Goal: Task Accomplishment & Management: Use online tool/utility

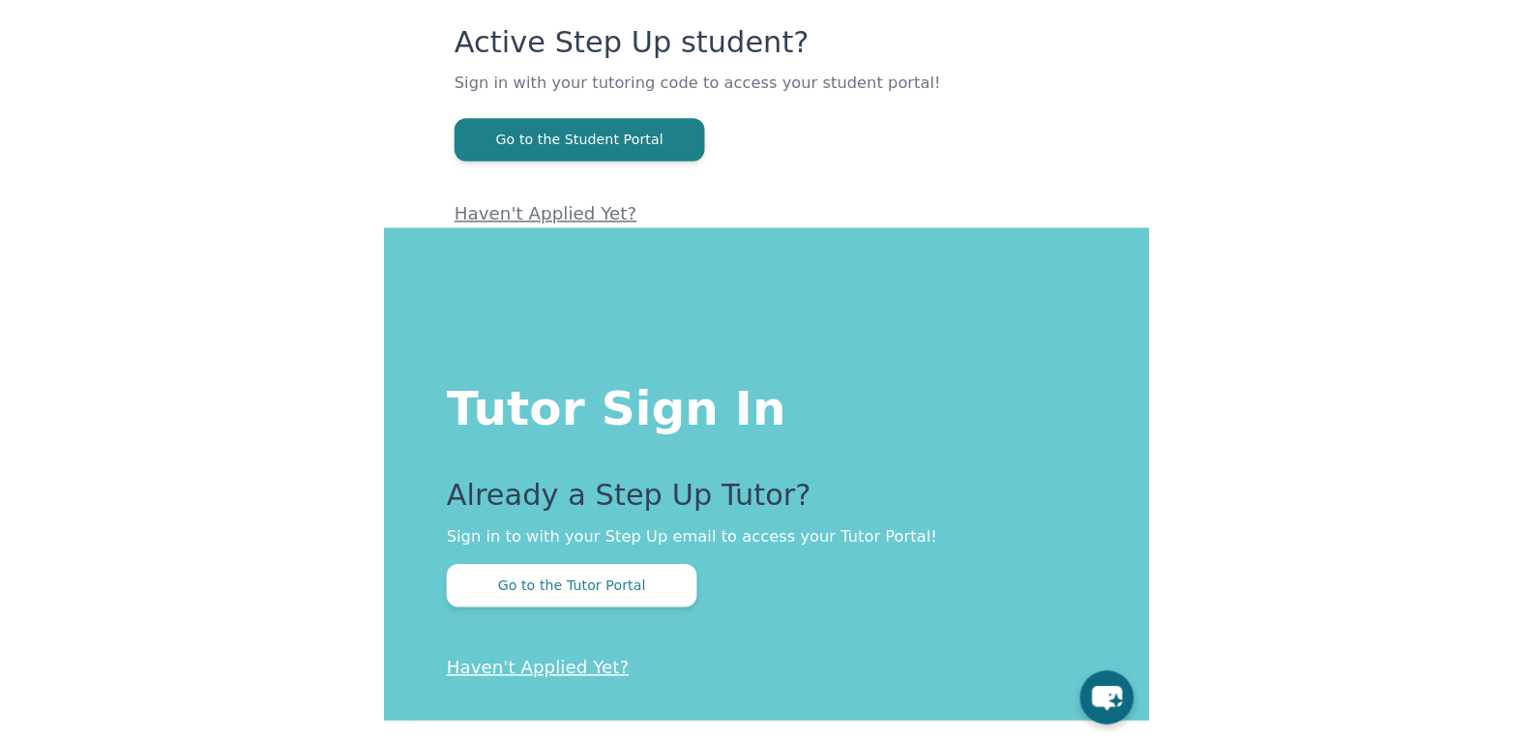
scroll to position [275, 0]
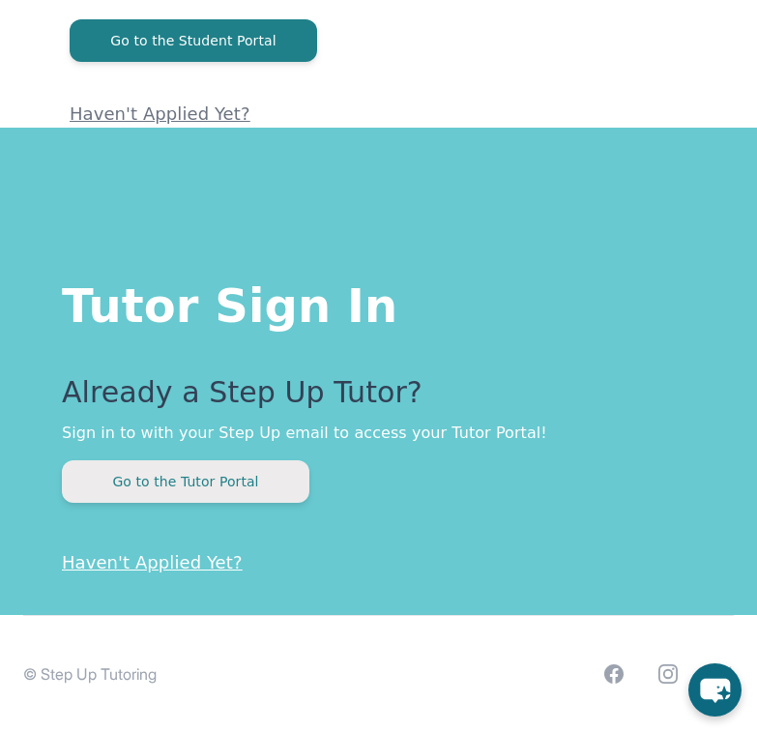
click at [185, 469] on button "Go to the Tutor Portal" at bounding box center [186, 481] width 248 height 43
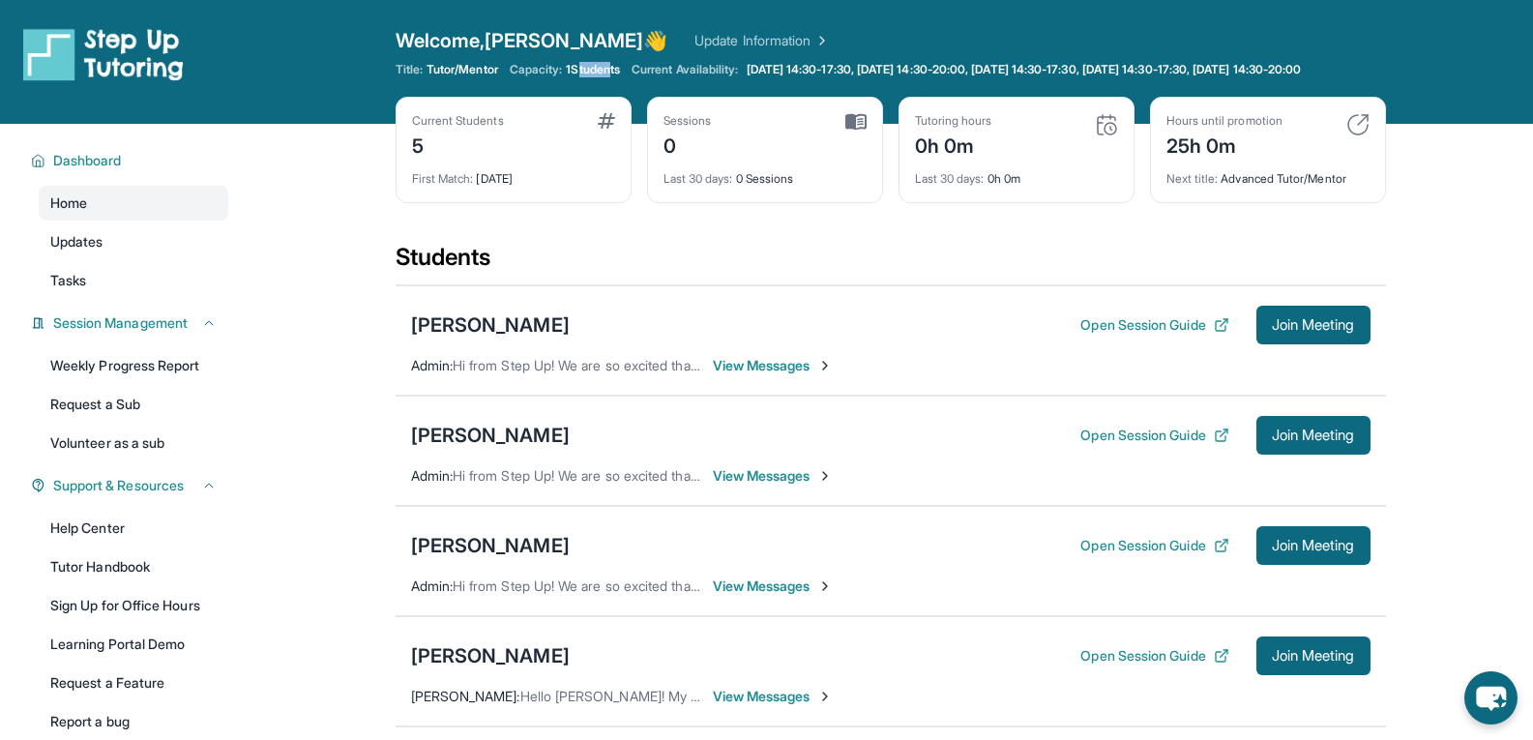
drag, startPoint x: 580, startPoint y: 69, endPoint x: 616, endPoint y: 74, distance: 36.3
click at [616, 74] on span "1 Students" at bounding box center [593, 69] width 54 height 15
click at [624, 77] on div "Title: Tutor/Mentor Capacity: 1 Students Current Availability: [DATE] 14:30-17:…" at bounding box center [891, 69] width 990 height 15
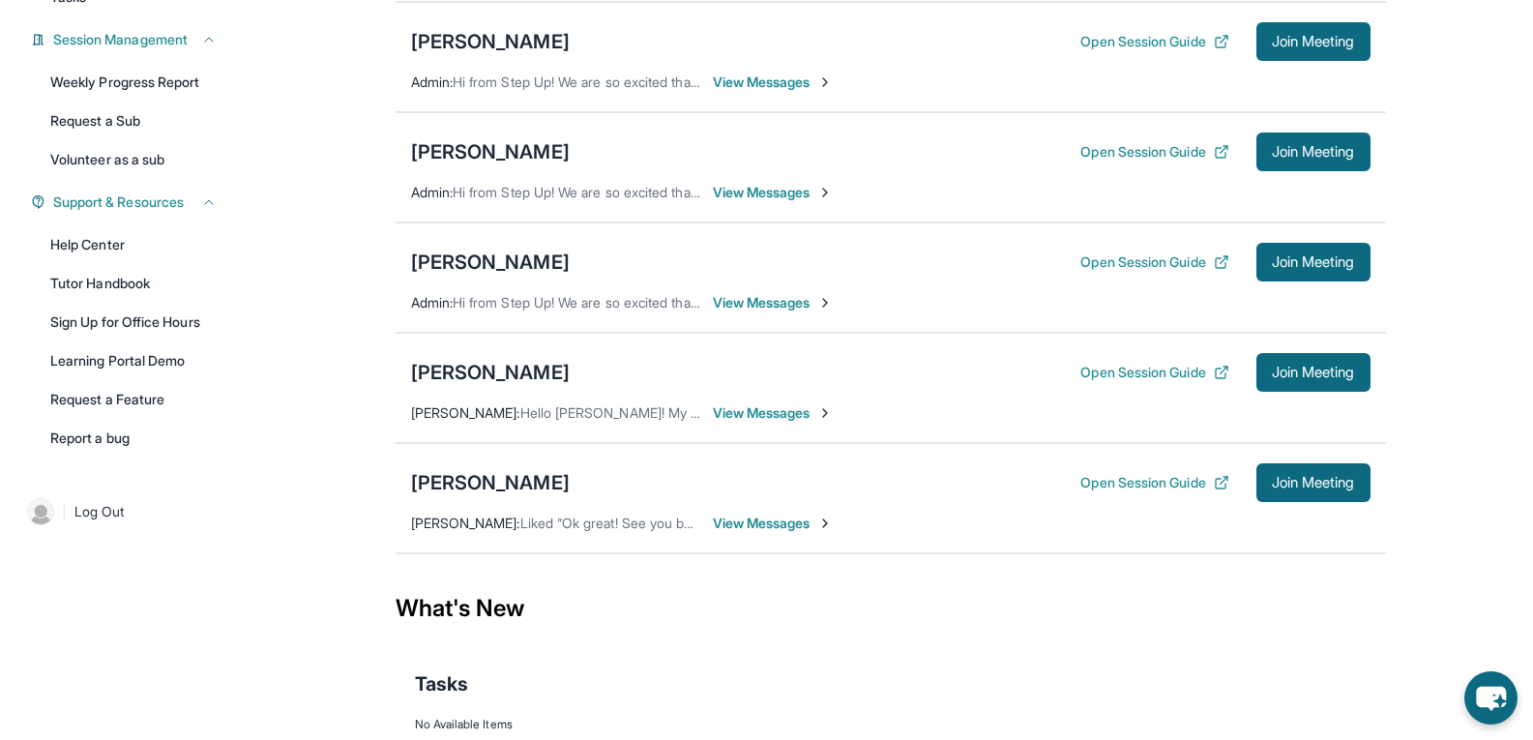
scroll to position [376, 0]
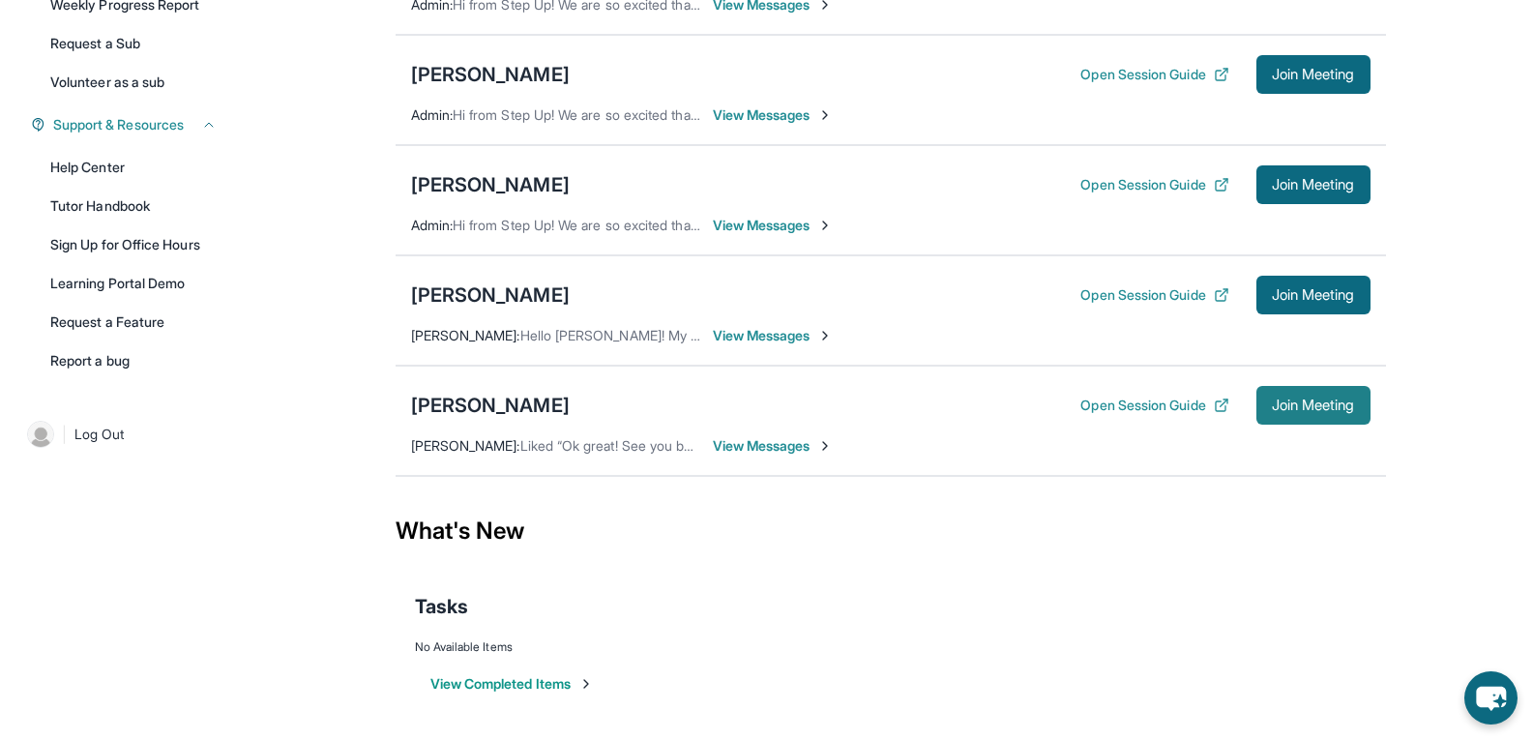
click at [756, 409] on span "Join Meeting" at bounding box center [1313, 405] width 83 height 12
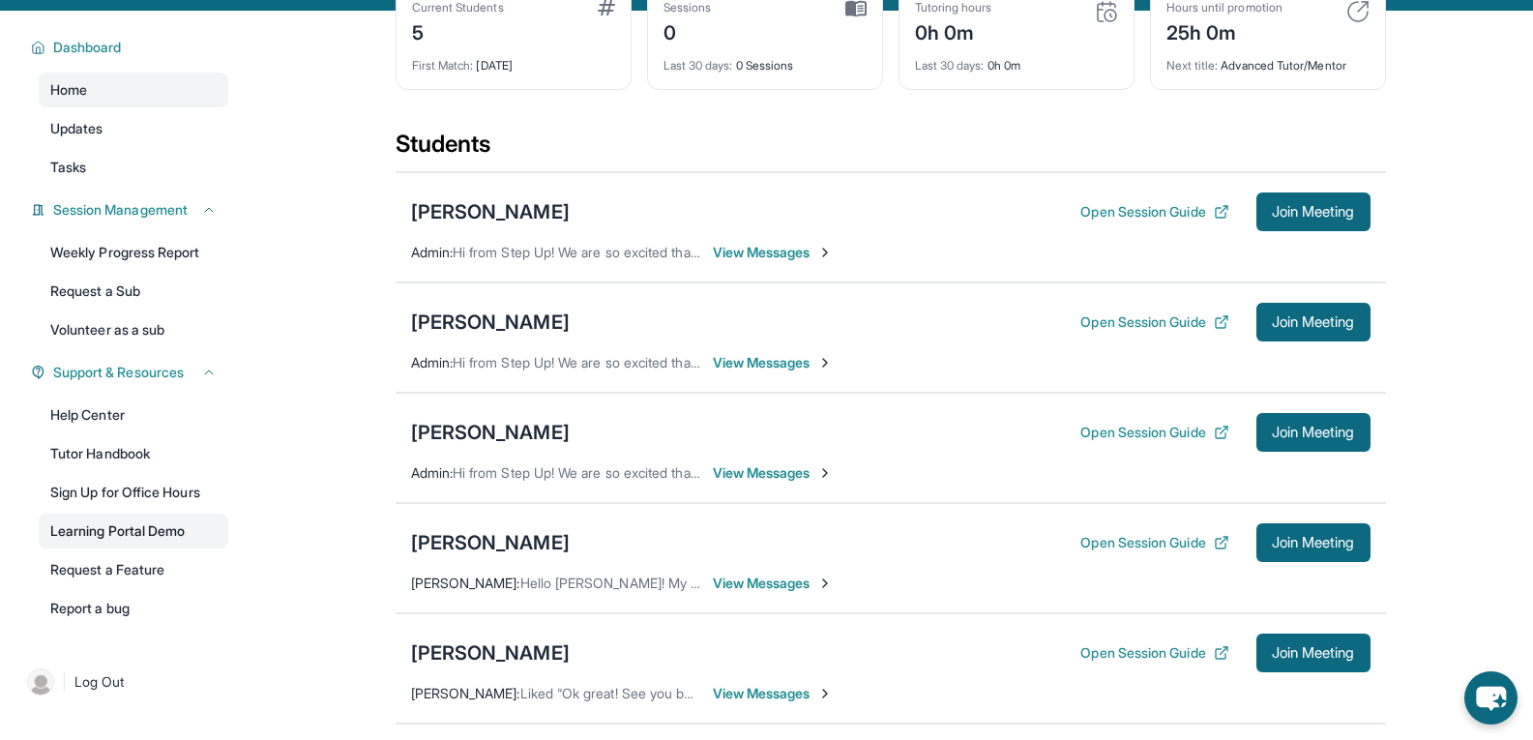
scroll to position [110, 0]
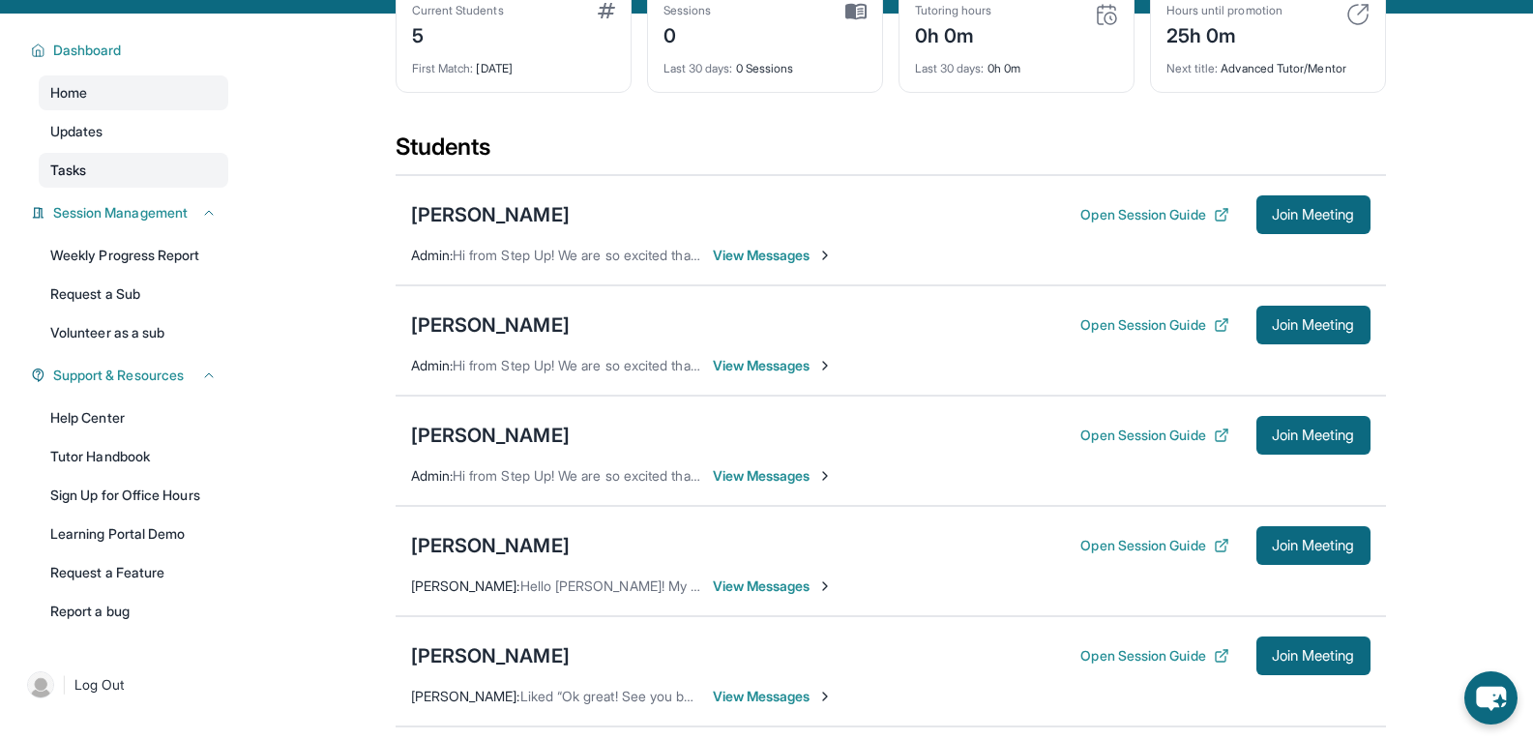
click at [120, 180] on link "Tasks" at bounding box center [134, 170] width 190 height 35
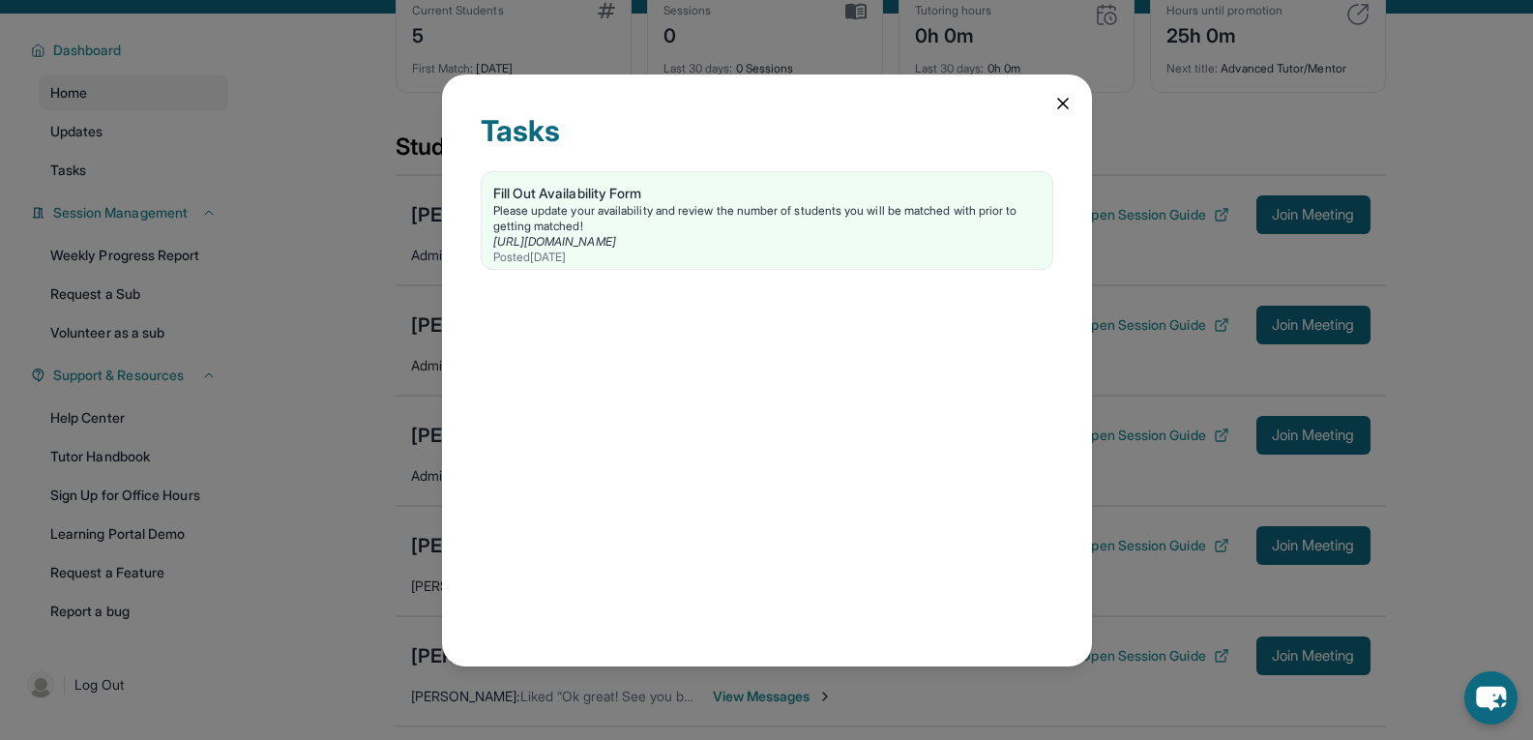
click at [756, 118] on div "Tasks Fill Out Availability Form Please update your availability and review the…" at bounding box center [767, 370] width 650 height 592
click at [756, 112] on icon at bounding box center [1062, 103] width 19 height 19
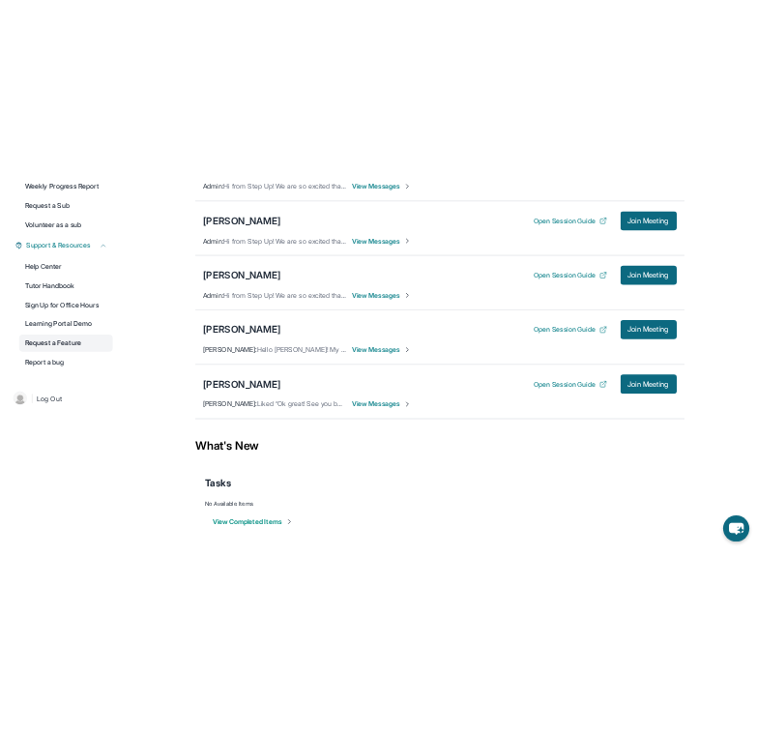
scroll to position [0, 0]
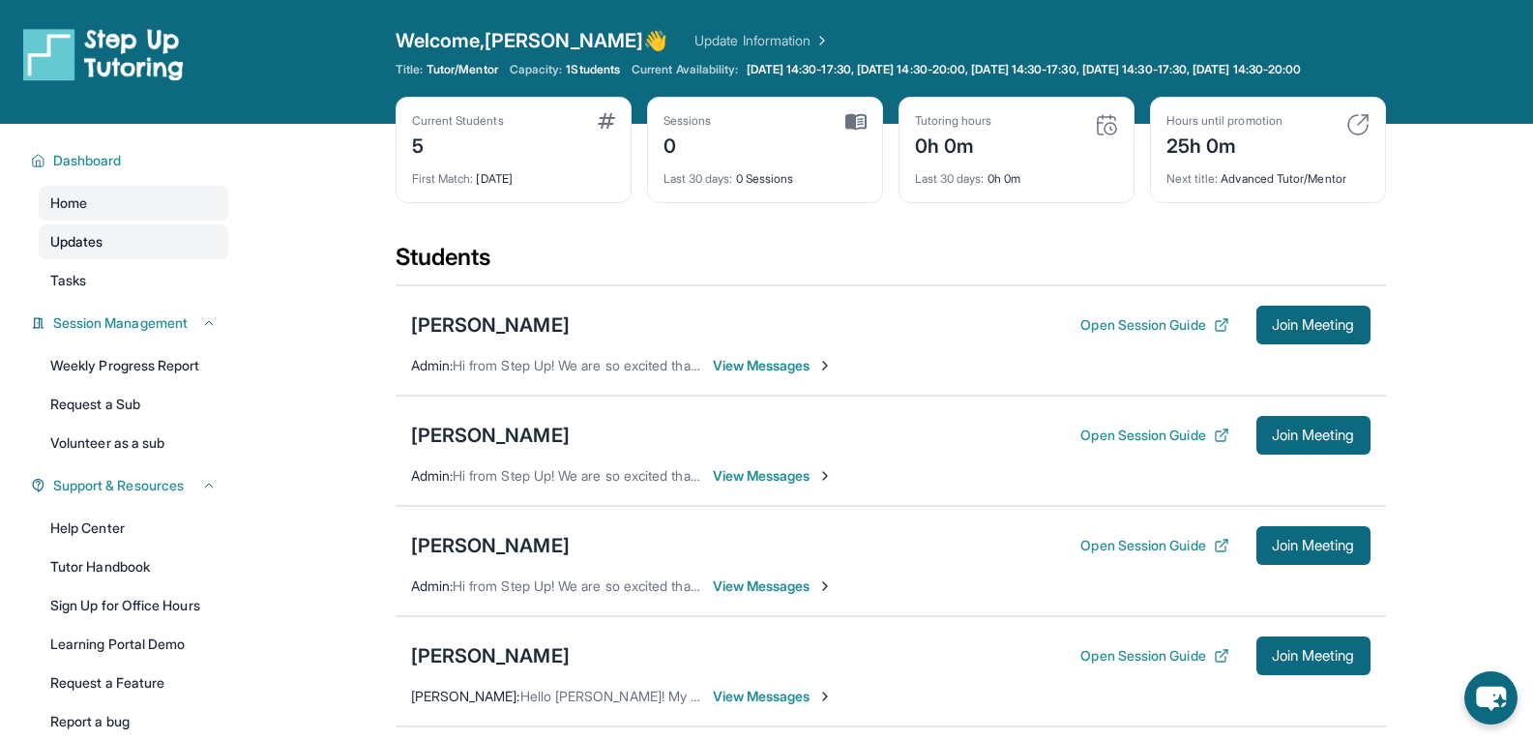
click at [131, 259] on link "Updates" at bounding box center [134, 241] width 190 height 35
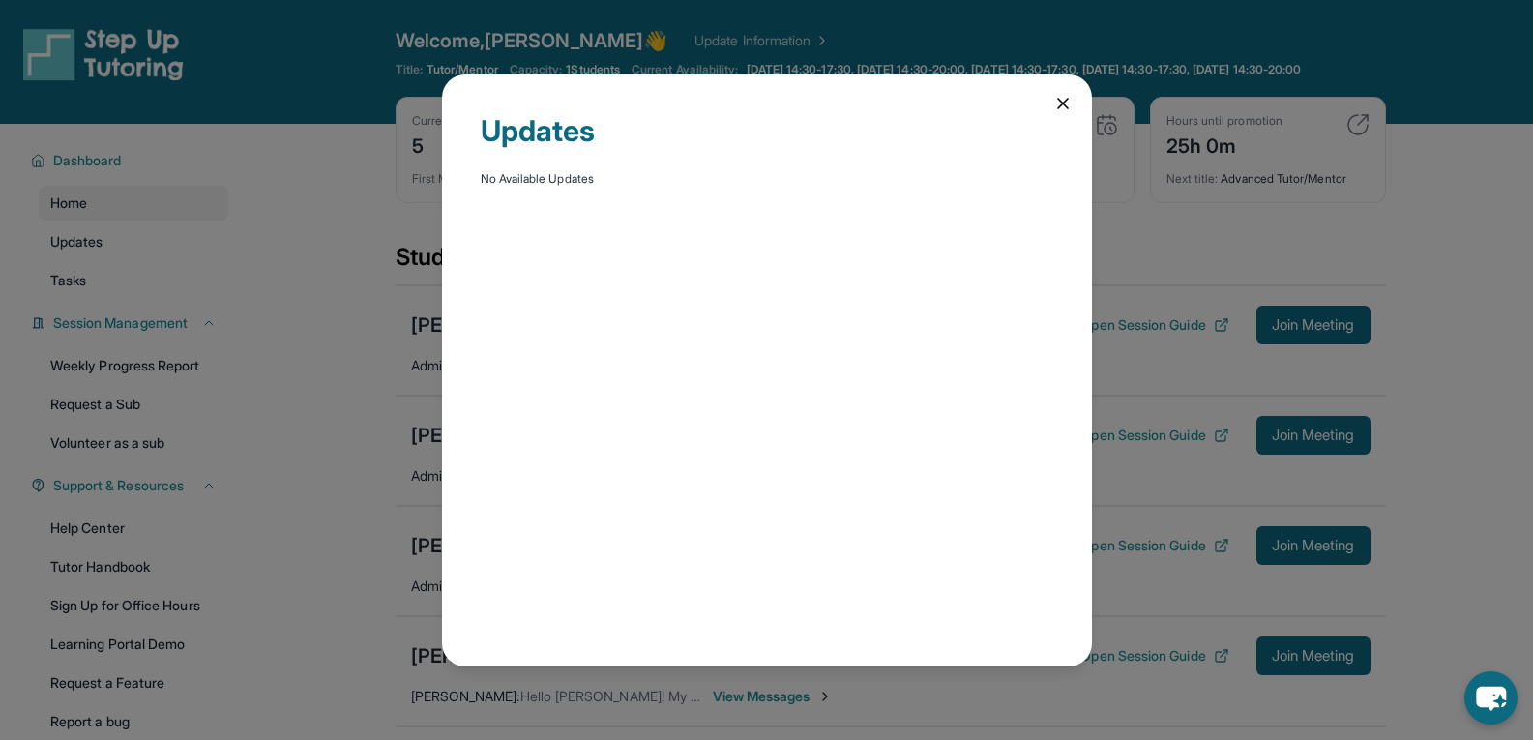
click at [756, 102] on icon at bounding box center [1062, 103] width 19 height 19
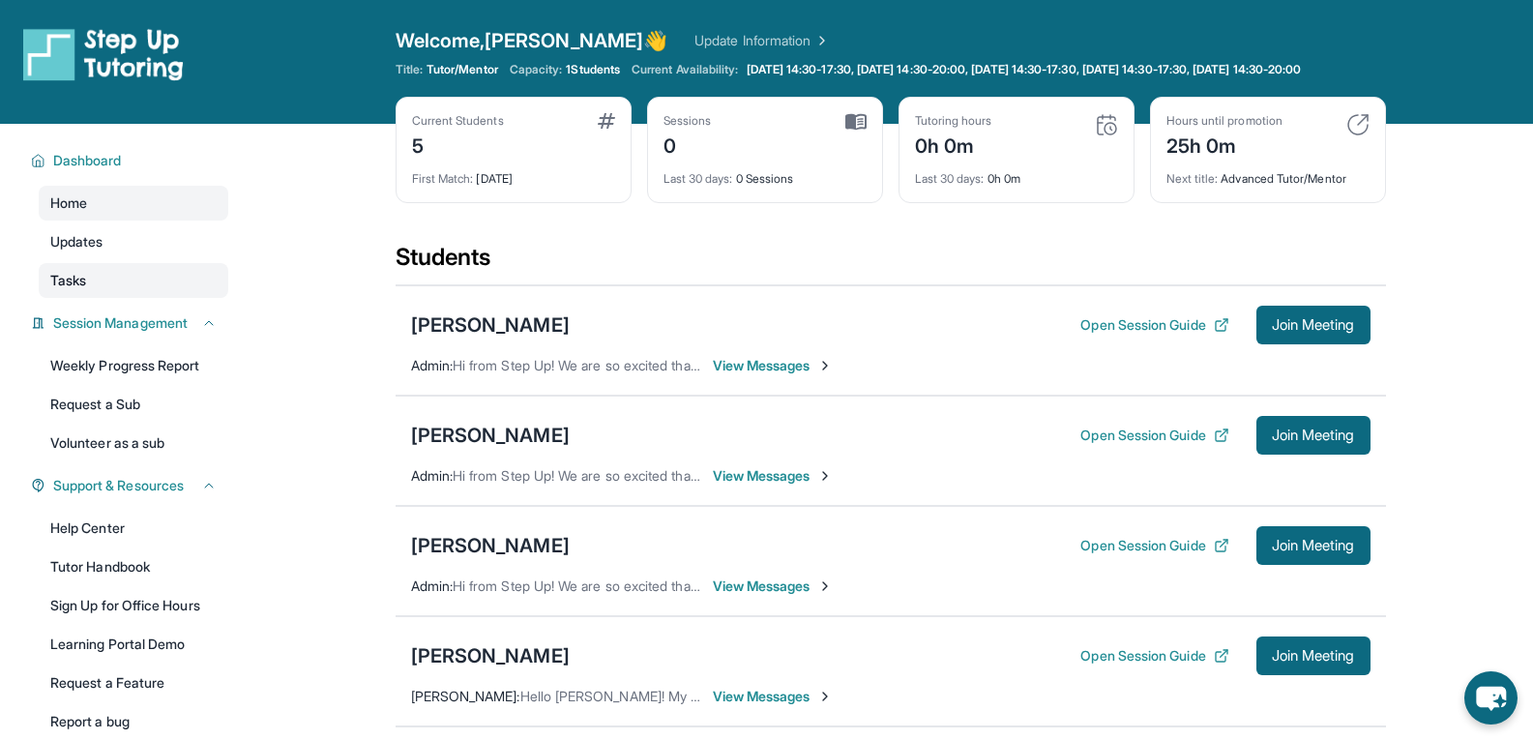
click at [58, 290] on span "Tasks" at bounding box center [68, 280] width 36 height 19
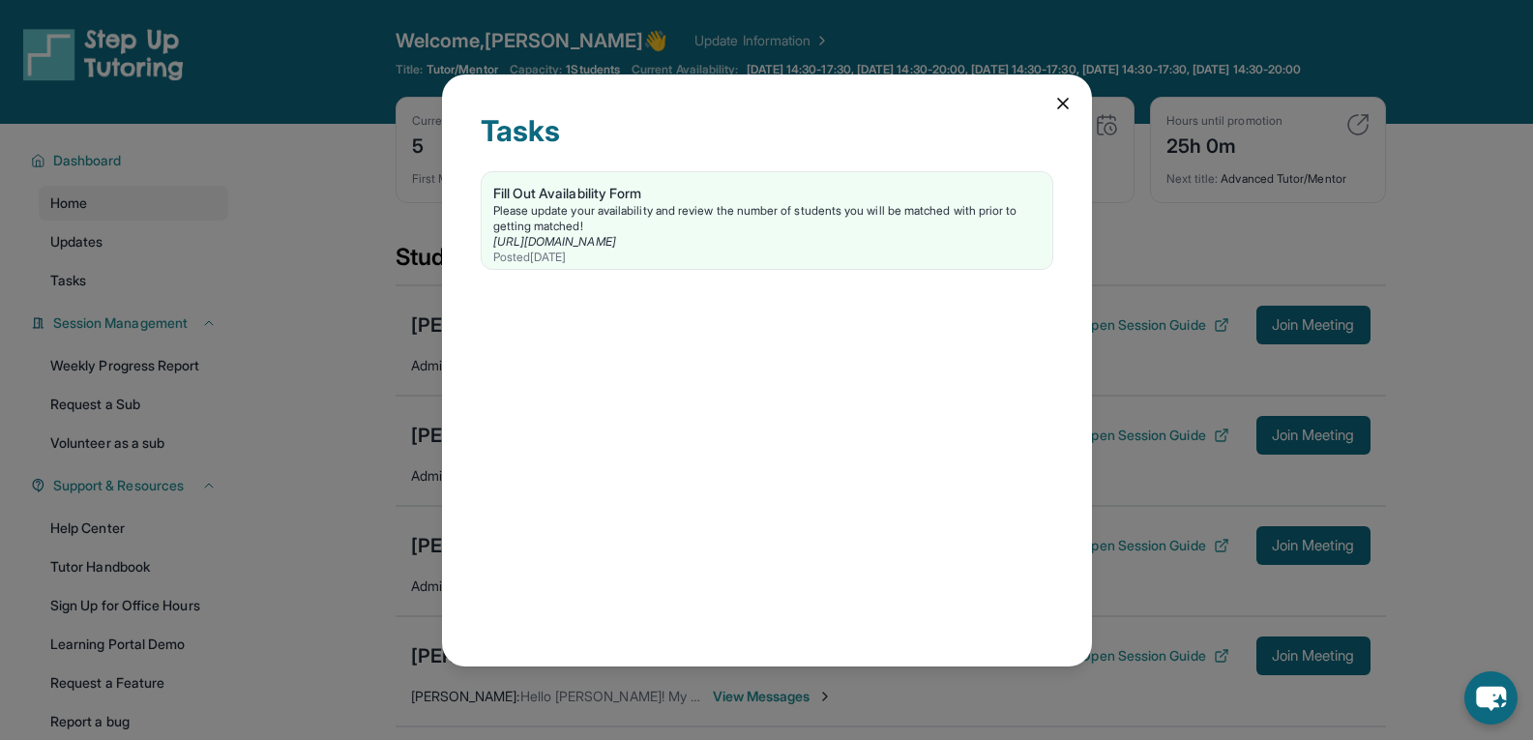
click at [756, 99] on div "Tasks Fill Out Availability Form Please update your availability and review the…" at bounding box center [767, 370] width 650 height 592
click at [756, 100] on icon at bounding box center [1062, 103] width 19 height 19
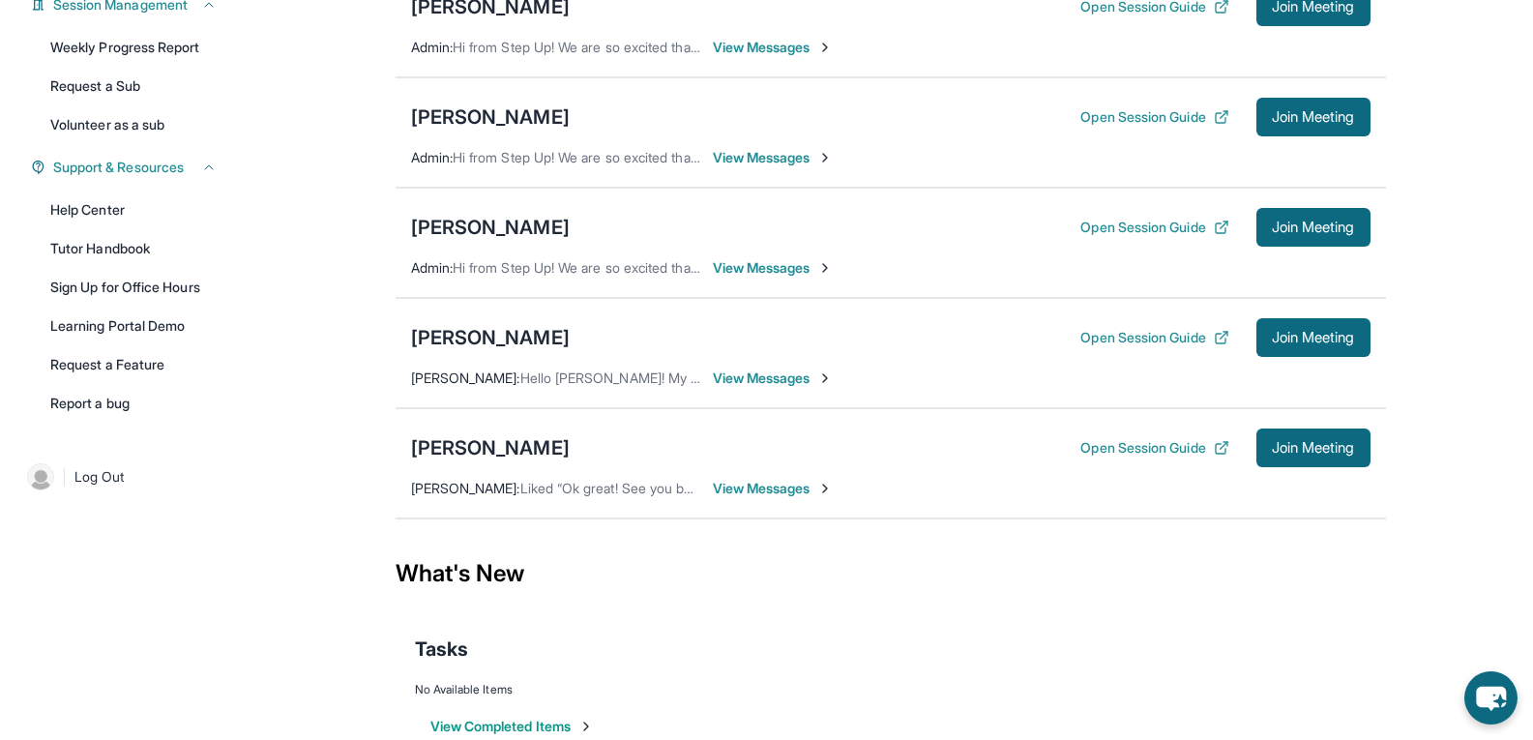
scroll to position [376, 0]
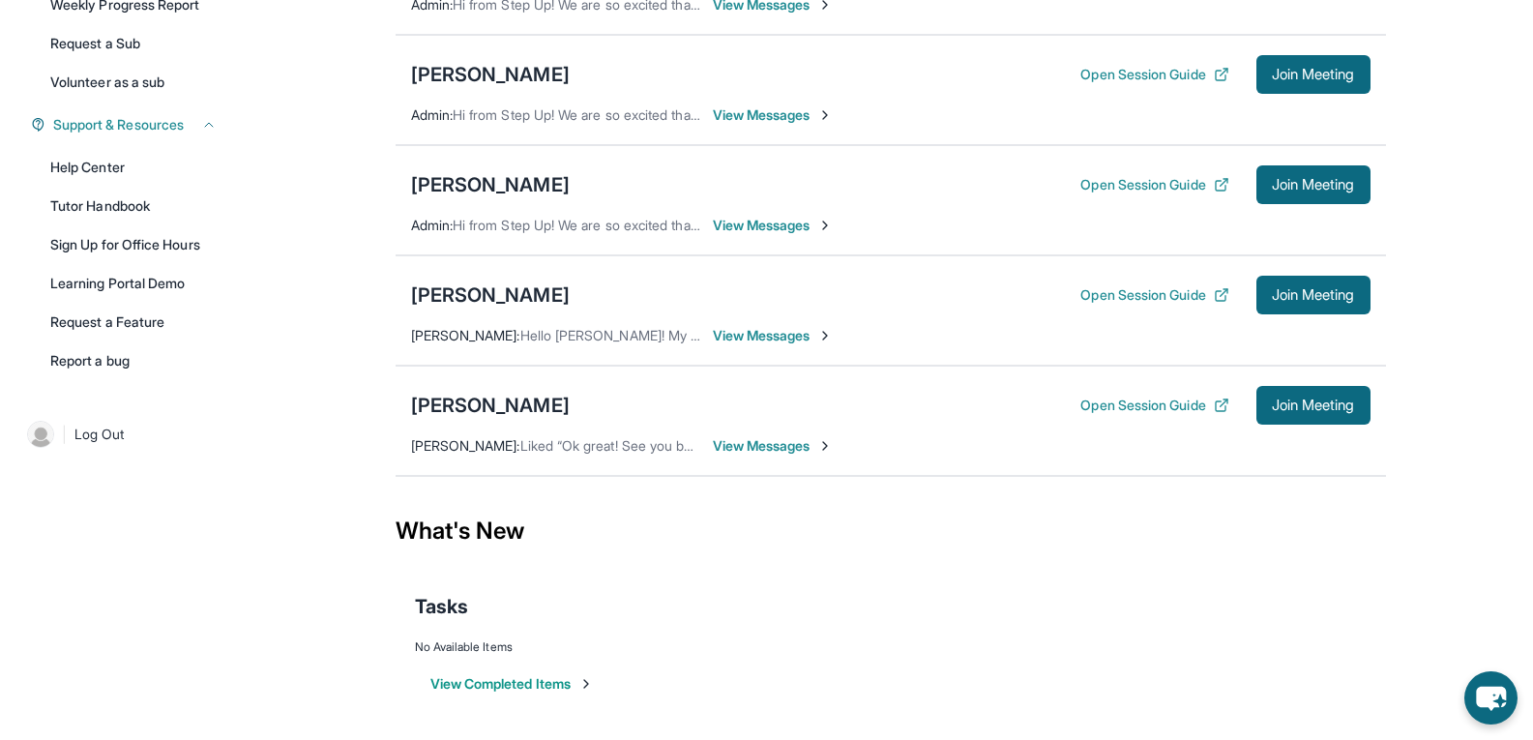
click at [756, 448] on span "View Messages" at bounding box center [773, 445] width 121 height 19
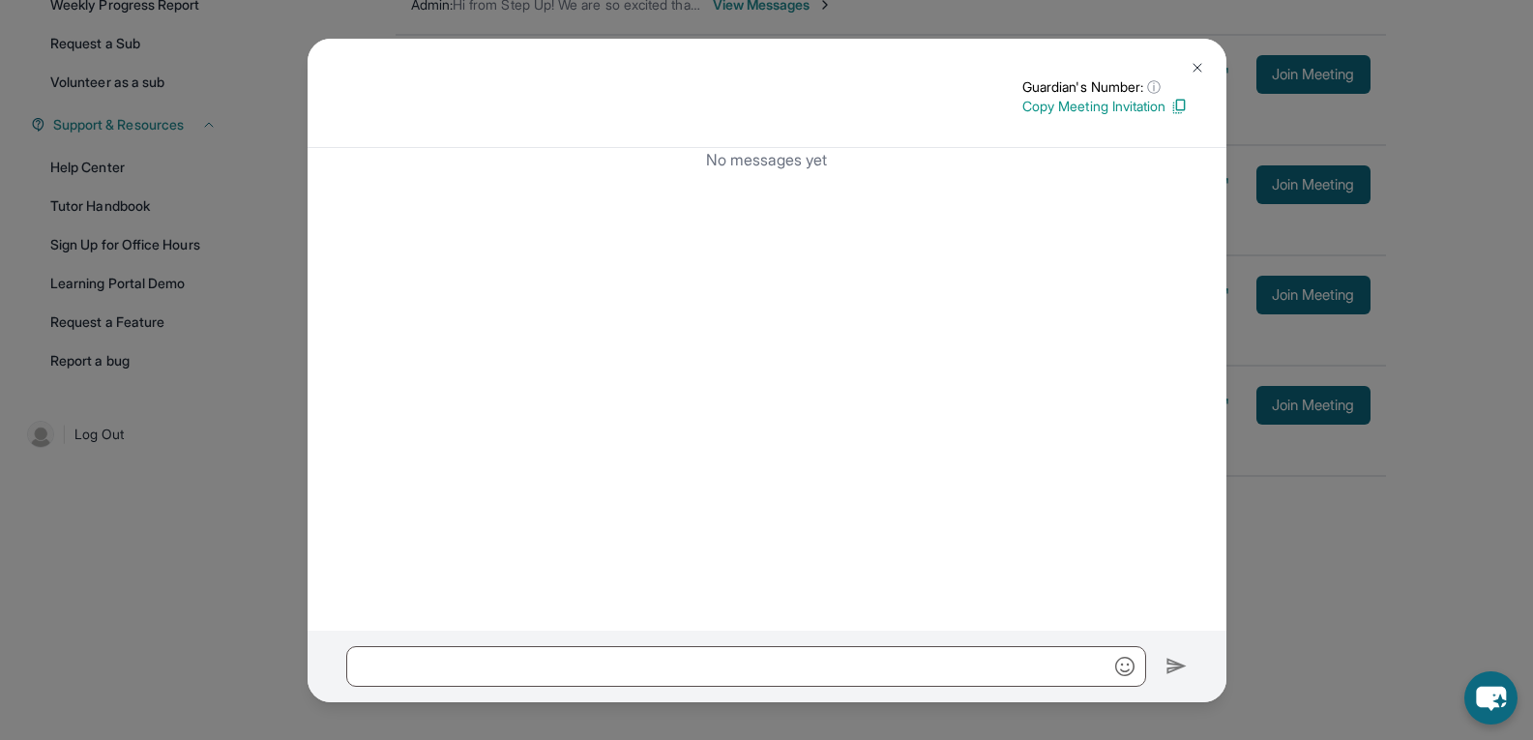
click at [756, 63] on img at bounding box center [1197, 67] width 15 height 15
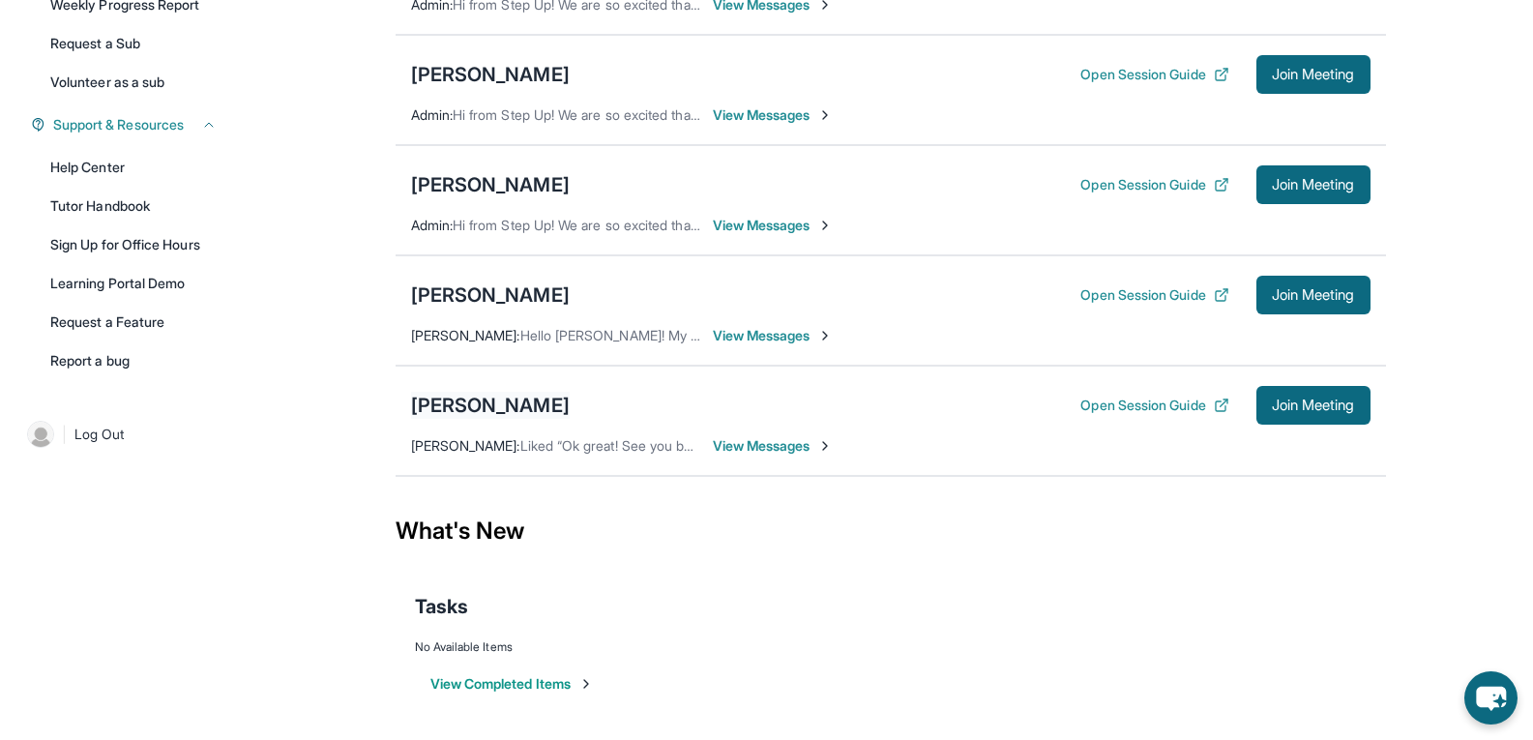
click at [490, 407] on div "[PERSON_NAME]" at bounding box center [490, 405] width 159 height 27
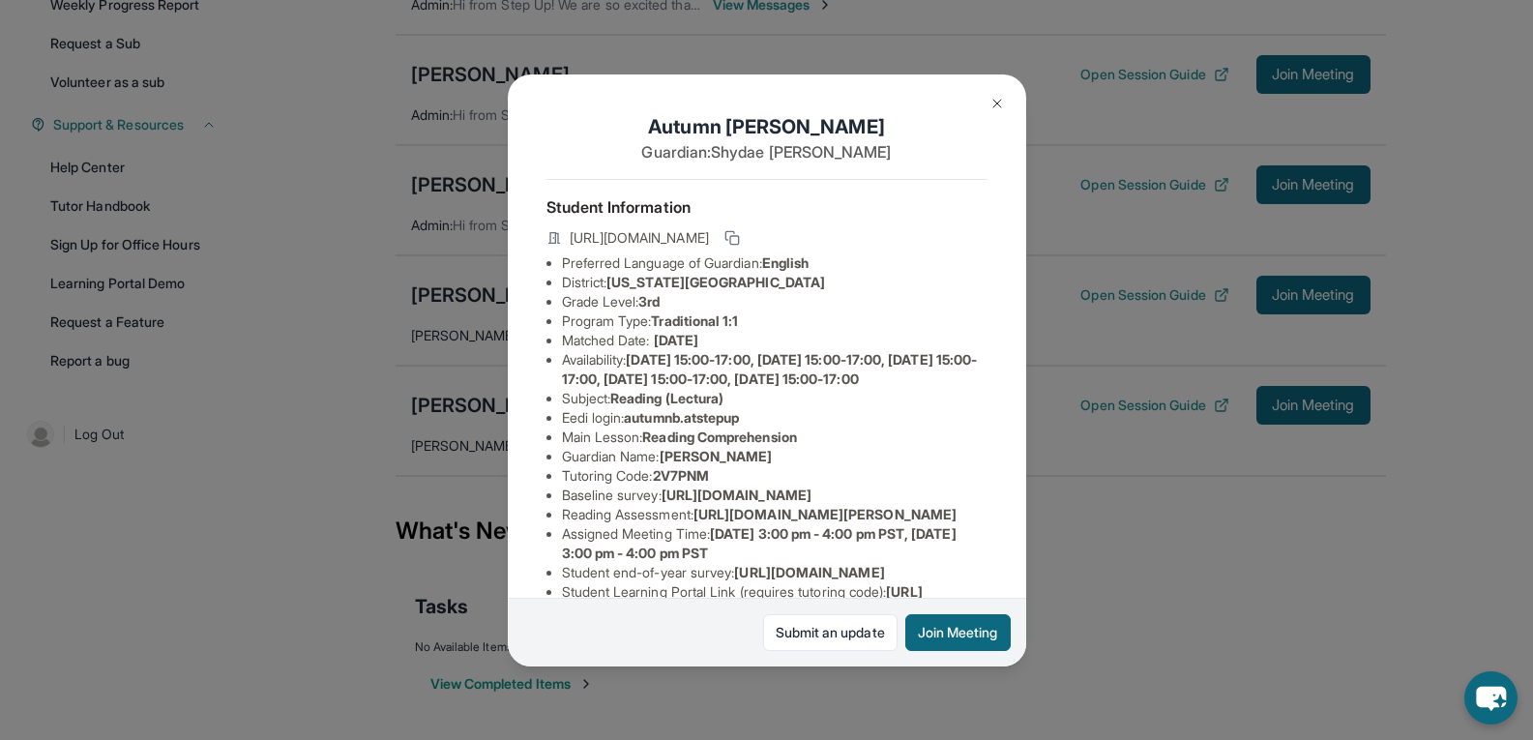
scroll to position [329, 0]
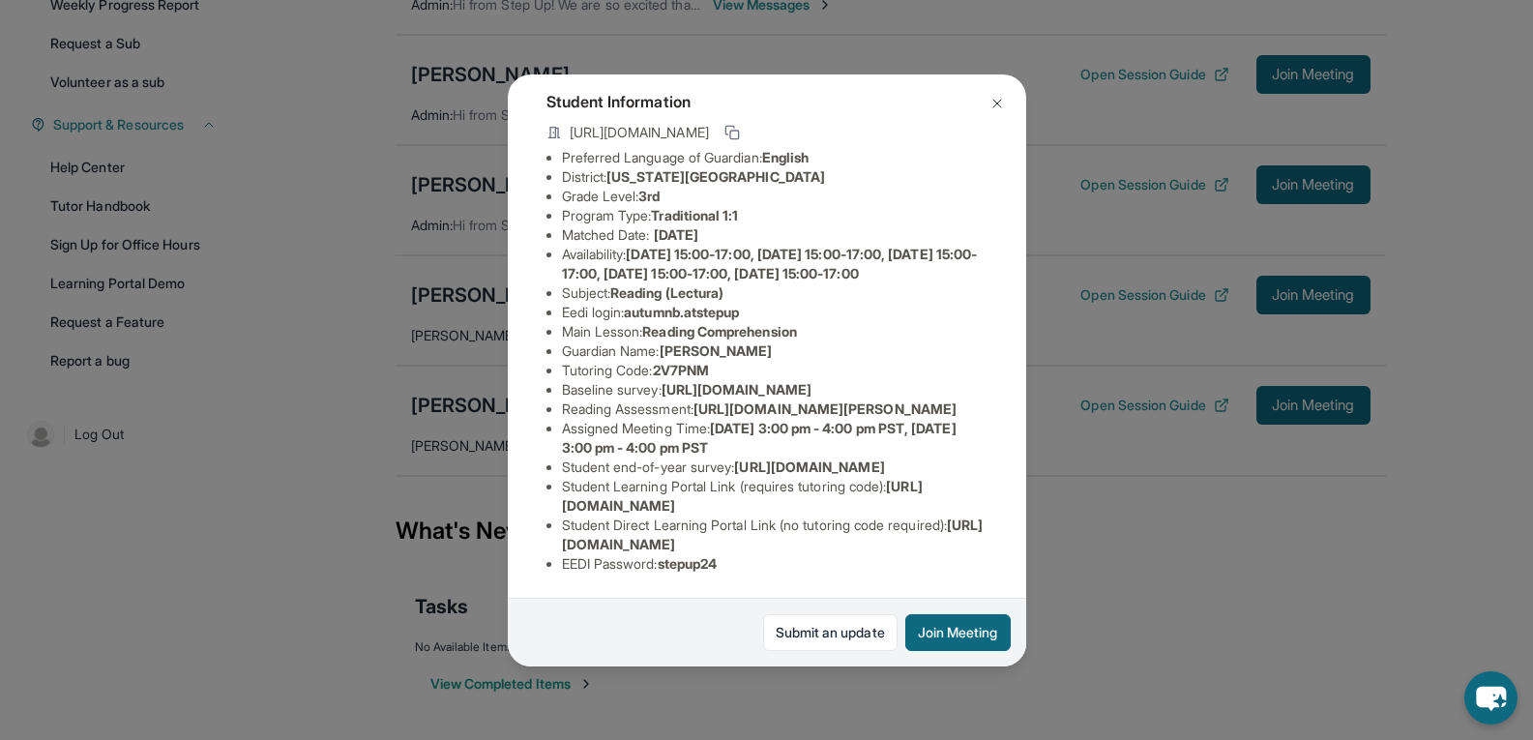
drag, startPoint x: 566, startPoint y: 333, endPoint x: 813, endPoint y: 348, distance: 248.1
click at [756, 419] on li "Assigned Meeting Time : [DATE] 3:00 pm - 4:00 pm PST, [DATE] 3:00 pm - 4:00 pm …" at bounding box center [775, 438] width 426 height 39
click at [756, 624] on link "Submit an update" at bounding box center [830, 632] width 134 height 37
click at [756, 100] on img at bounding box center [996, 103] width 15 height 15
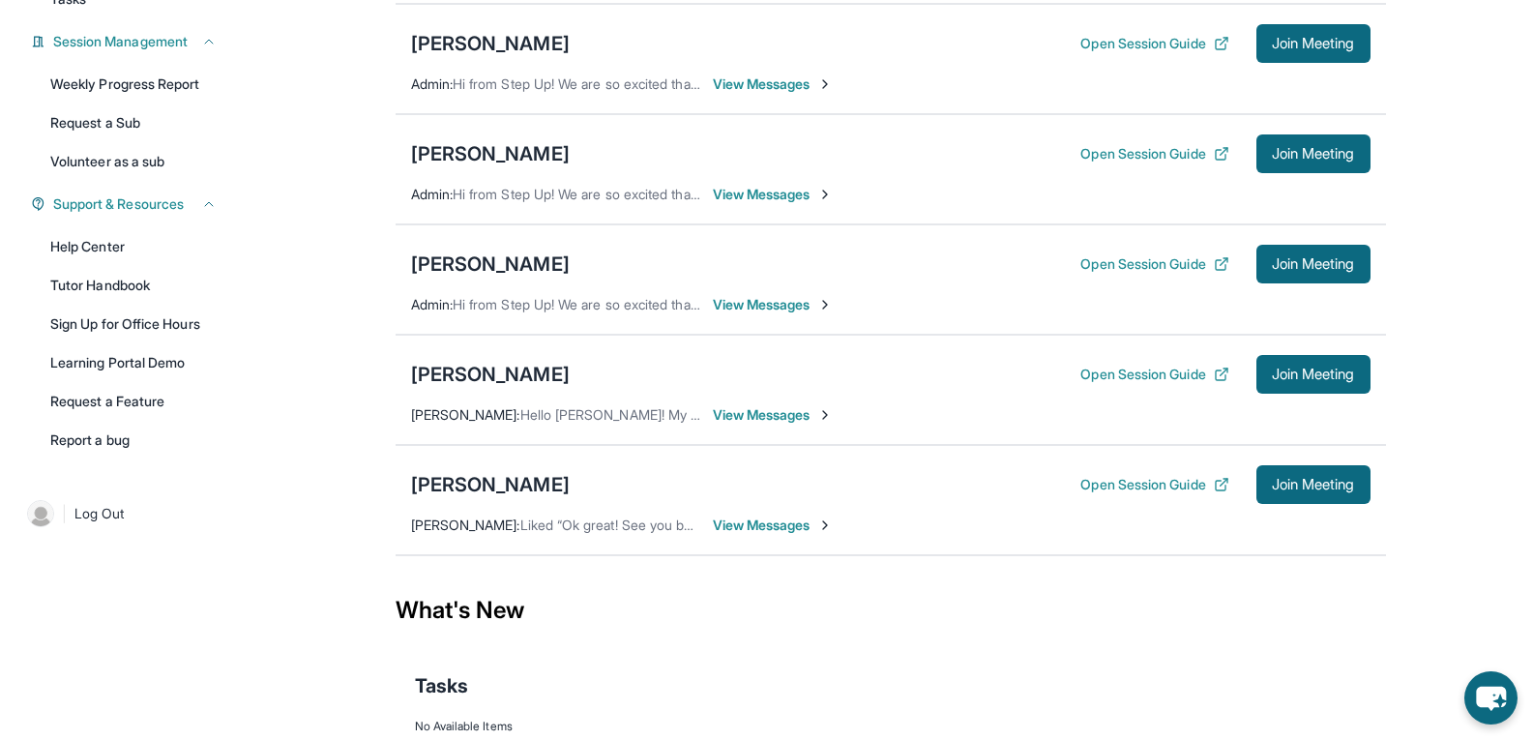
scroll to position [282, 0]
click at [756, 493] on button "Open Session Guide" at bounding box center [1154, 483] width 148 height 19
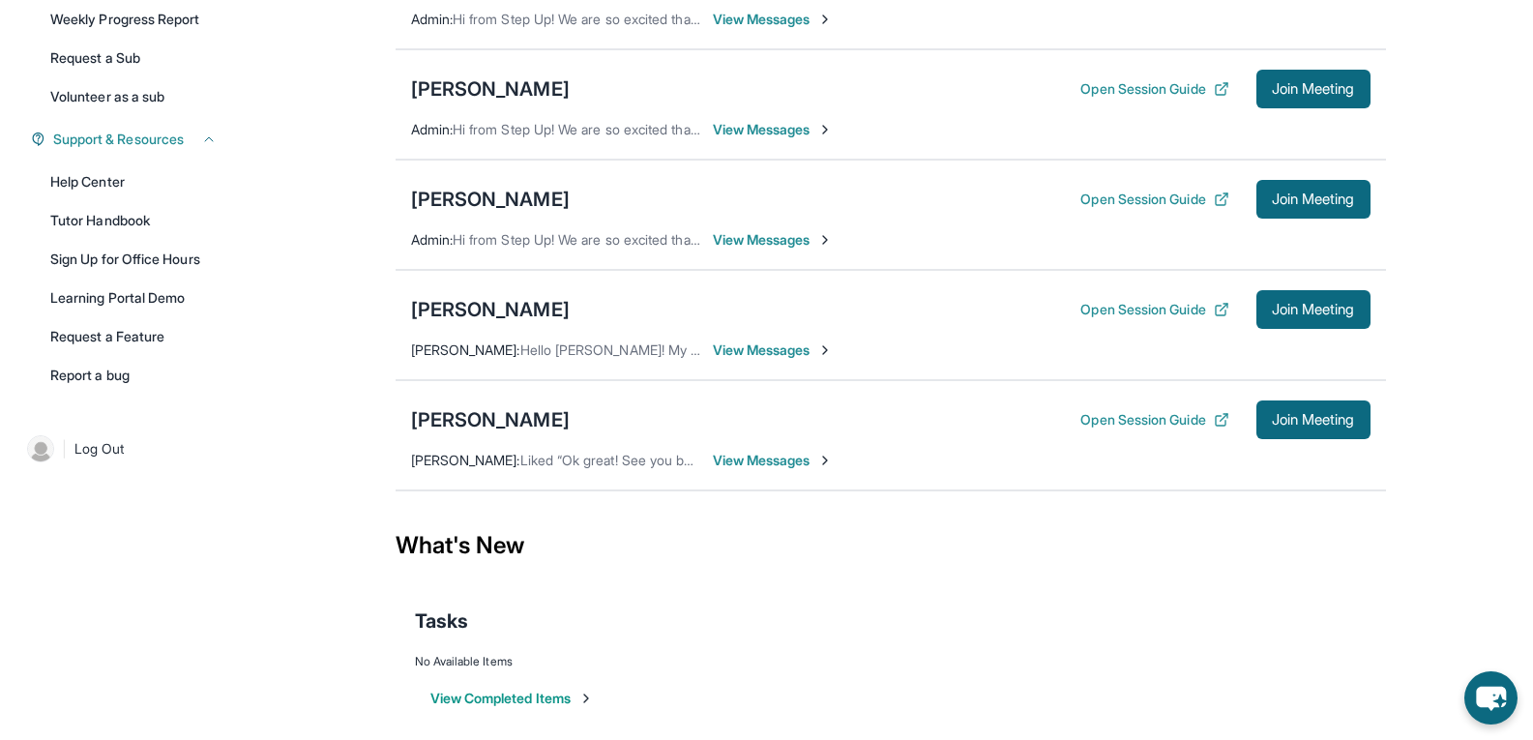
scroll to position [359, 0]
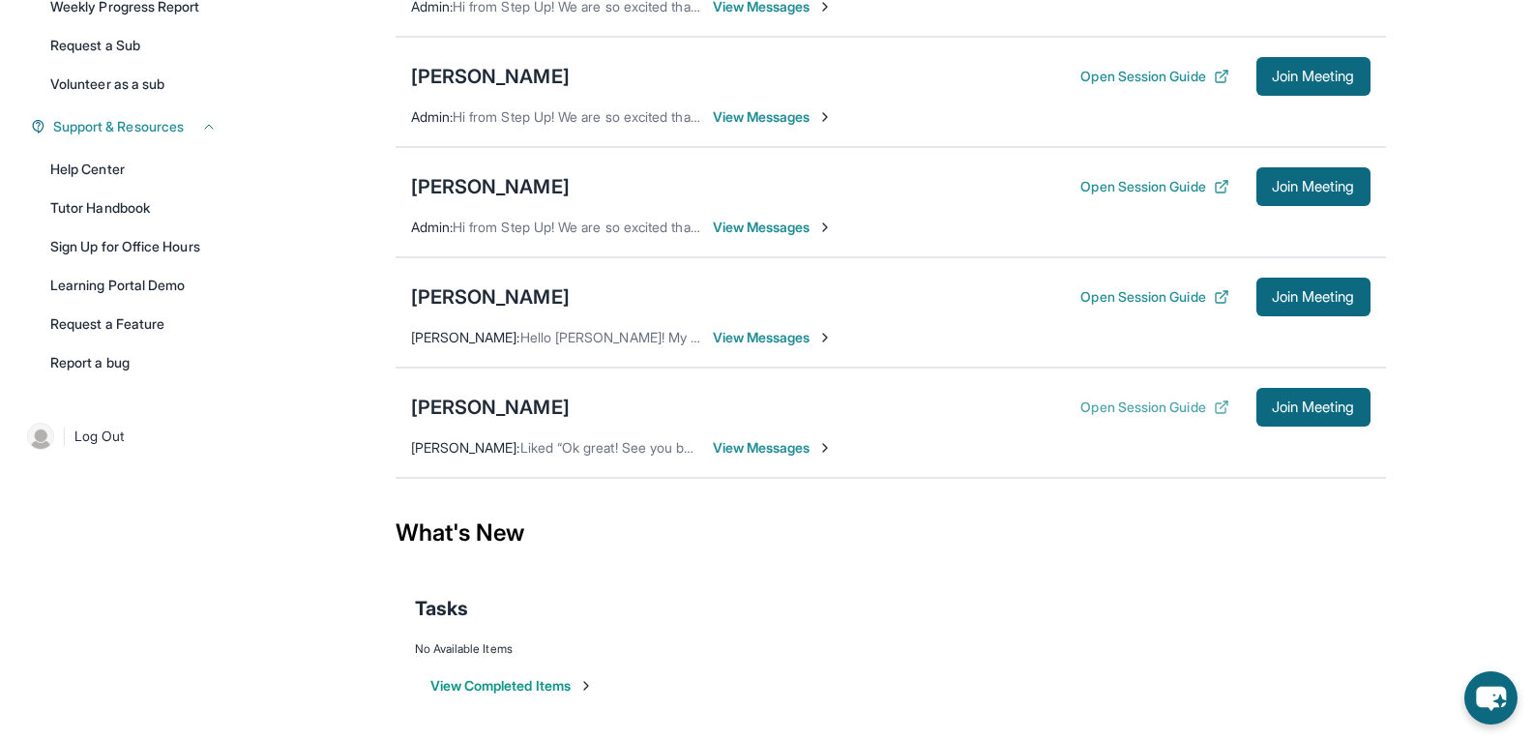
click at [756, 417] on button "Open Session Guide" at bounding box center [1154, 407] width 148 height 19
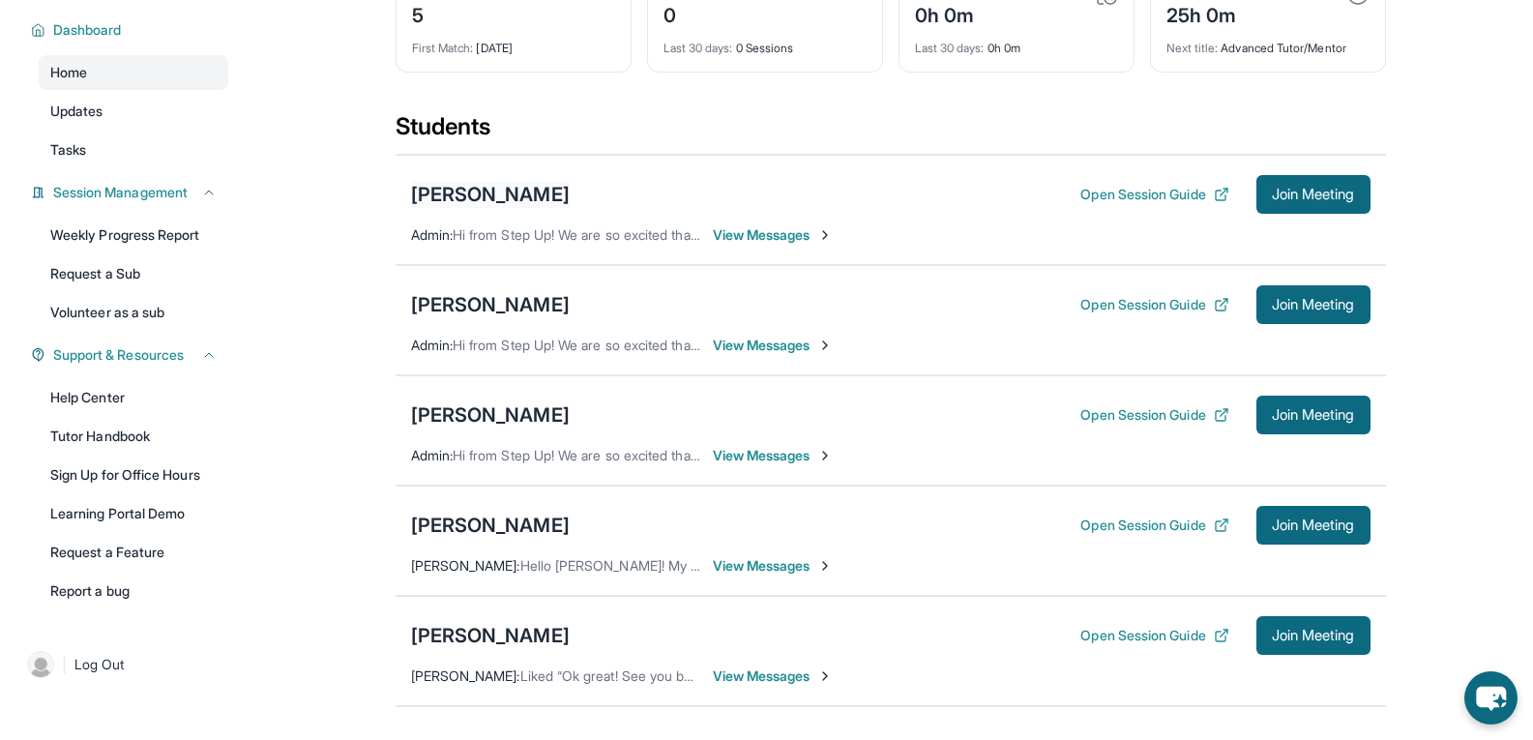
scroll to position [0, 0]
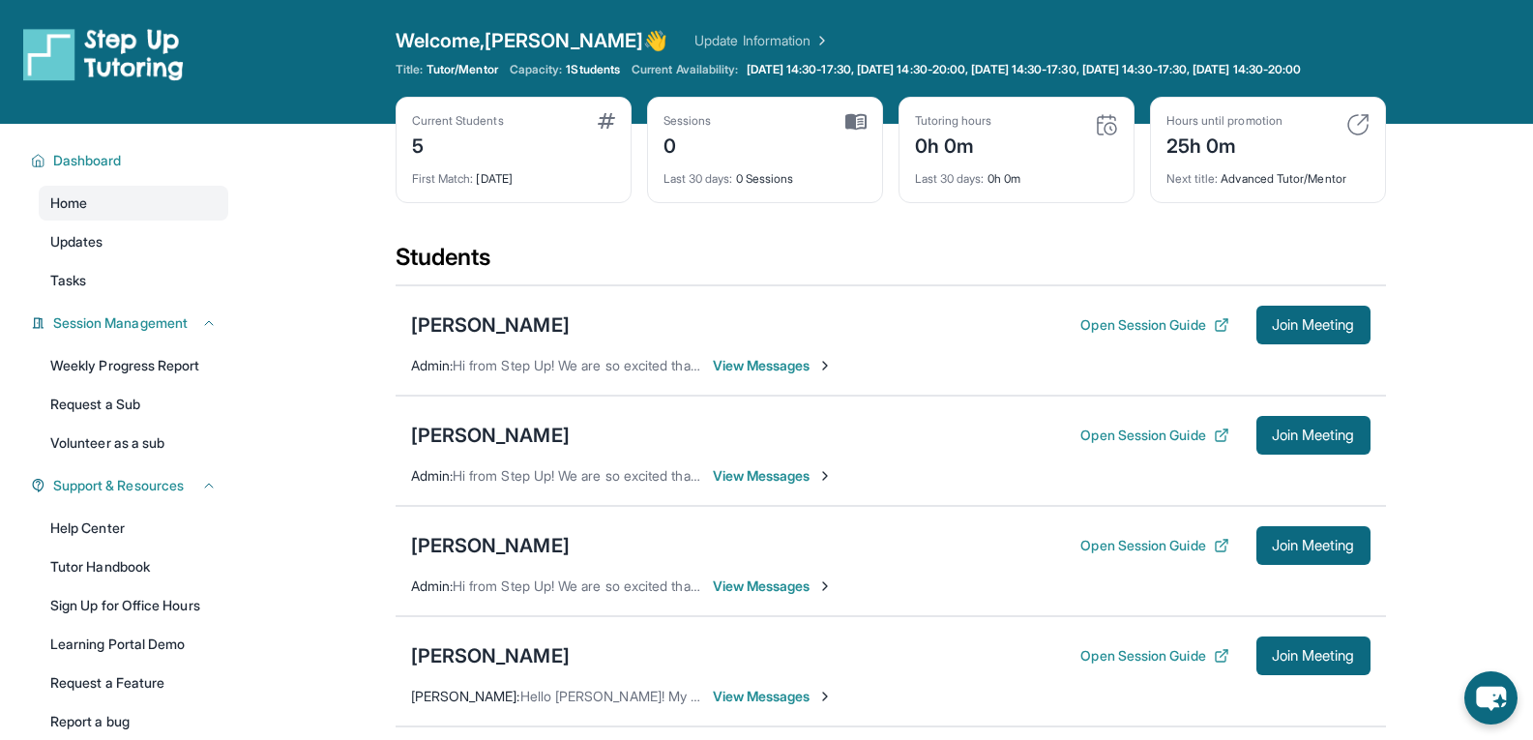
click at [694, 36] on link "Update Information" at bounding box center [761, 40] width 135 height 19
click at [756, 185] on main "Current Students 5 First Match : [DATE] Sessions 0 Last 30 days : 0 Sessions Tu…" at bounding box center [890, 612] width 1285 height 977
